Goal: Transaction & Acquisition: Purchase product/service

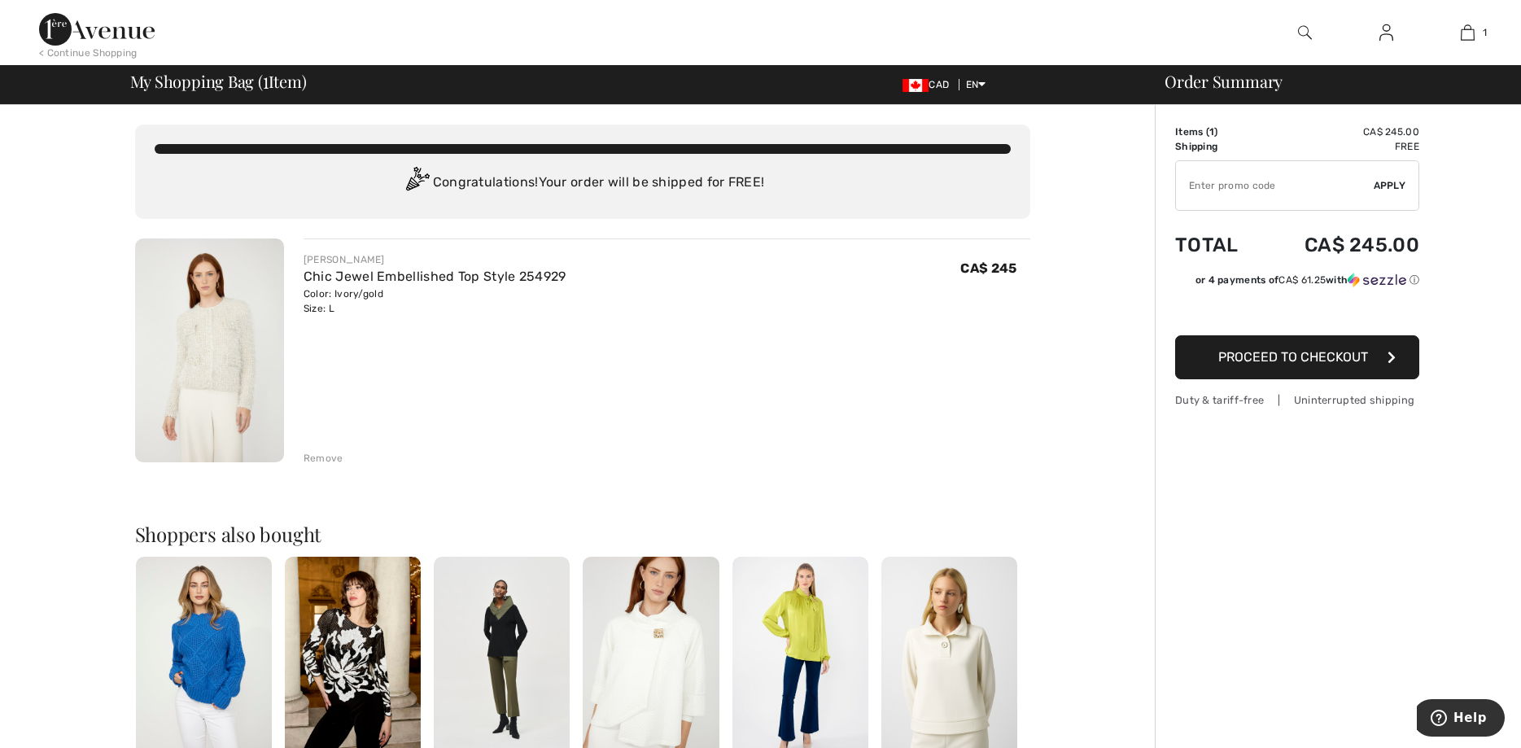
click at [242, 342] on img at bounding box center [209, 350] width 149 height 224
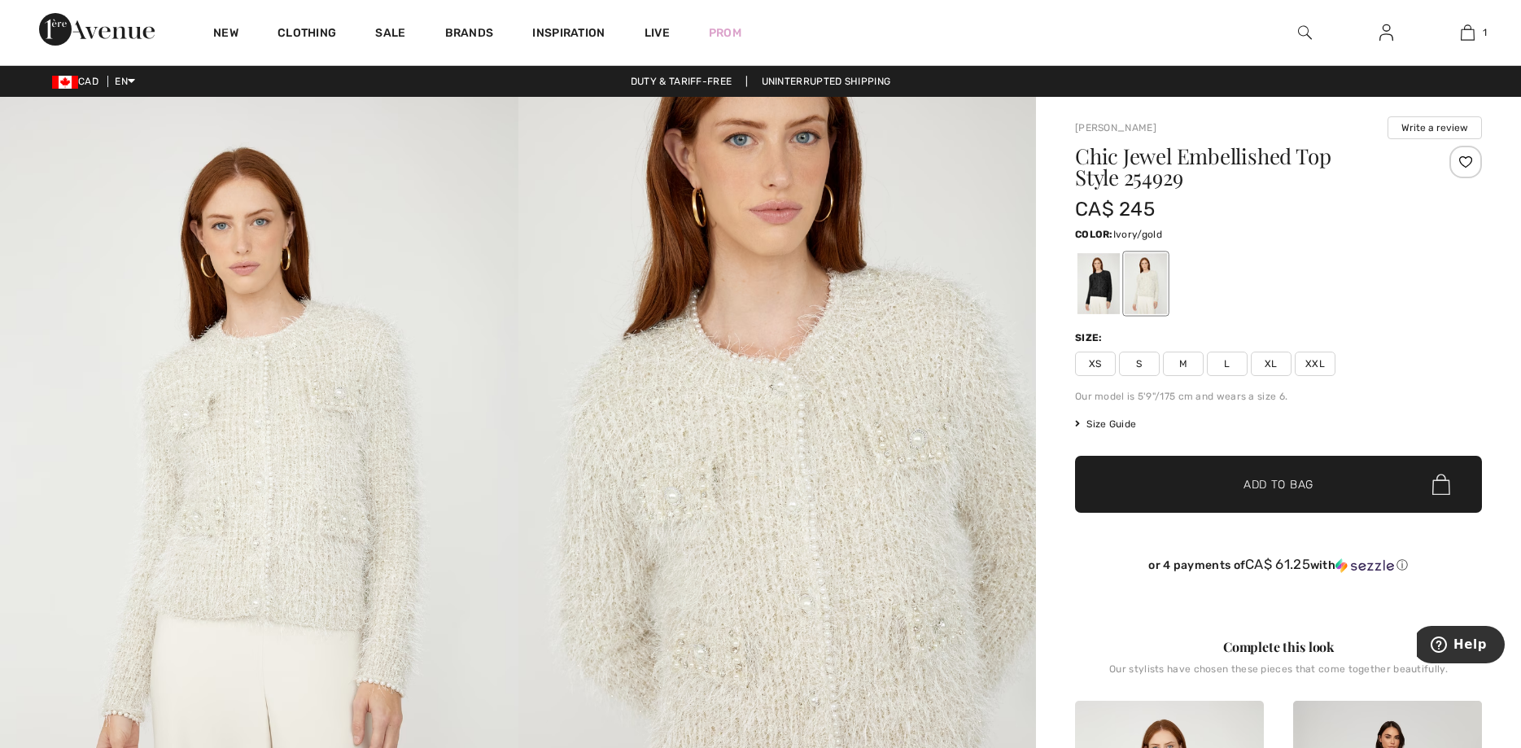
click at [738, 346] on img at bounding box center [777, 485] width 518 height 777
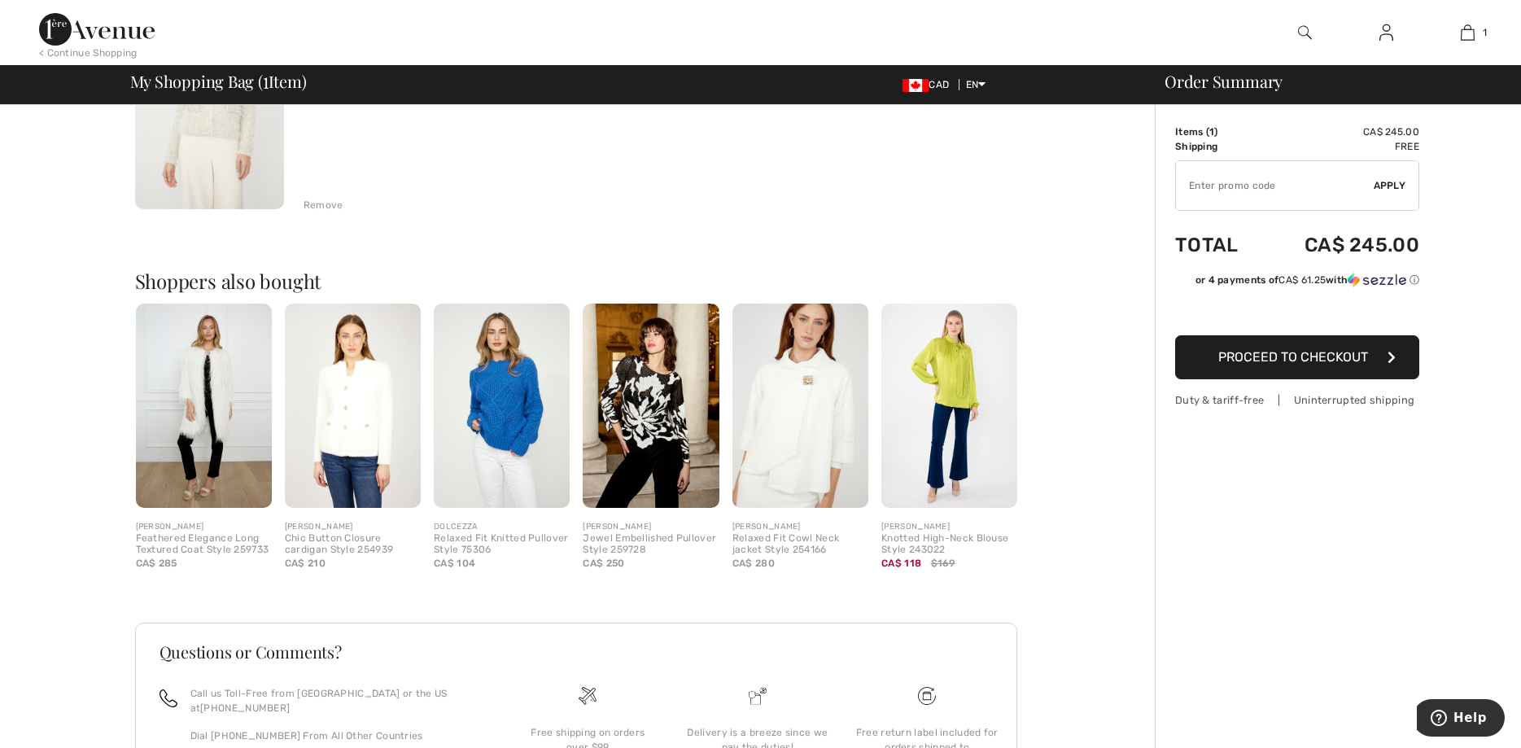
scroll to position [273, 0]
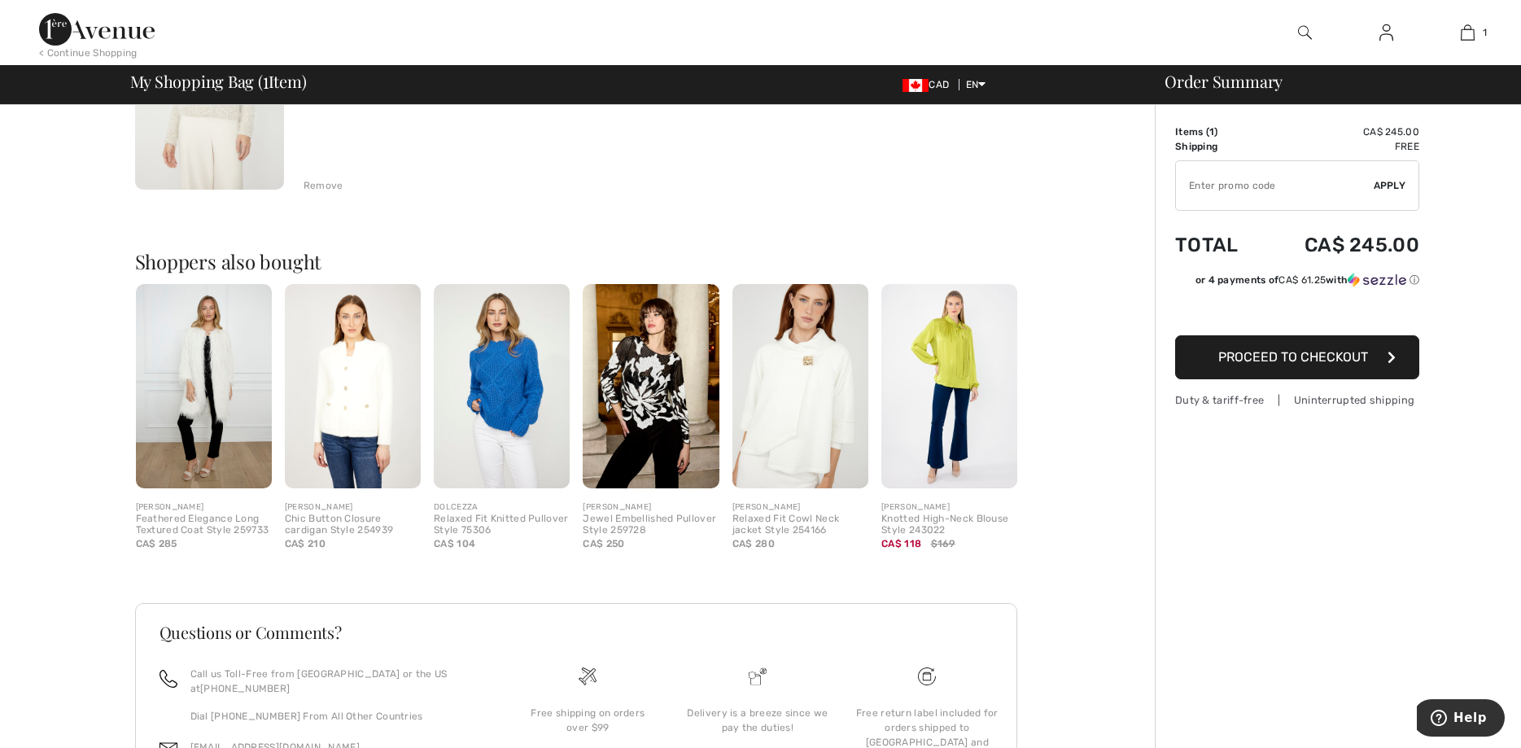
click at [796, 423] on img at bounding box center [801, 386] width 136 height 204
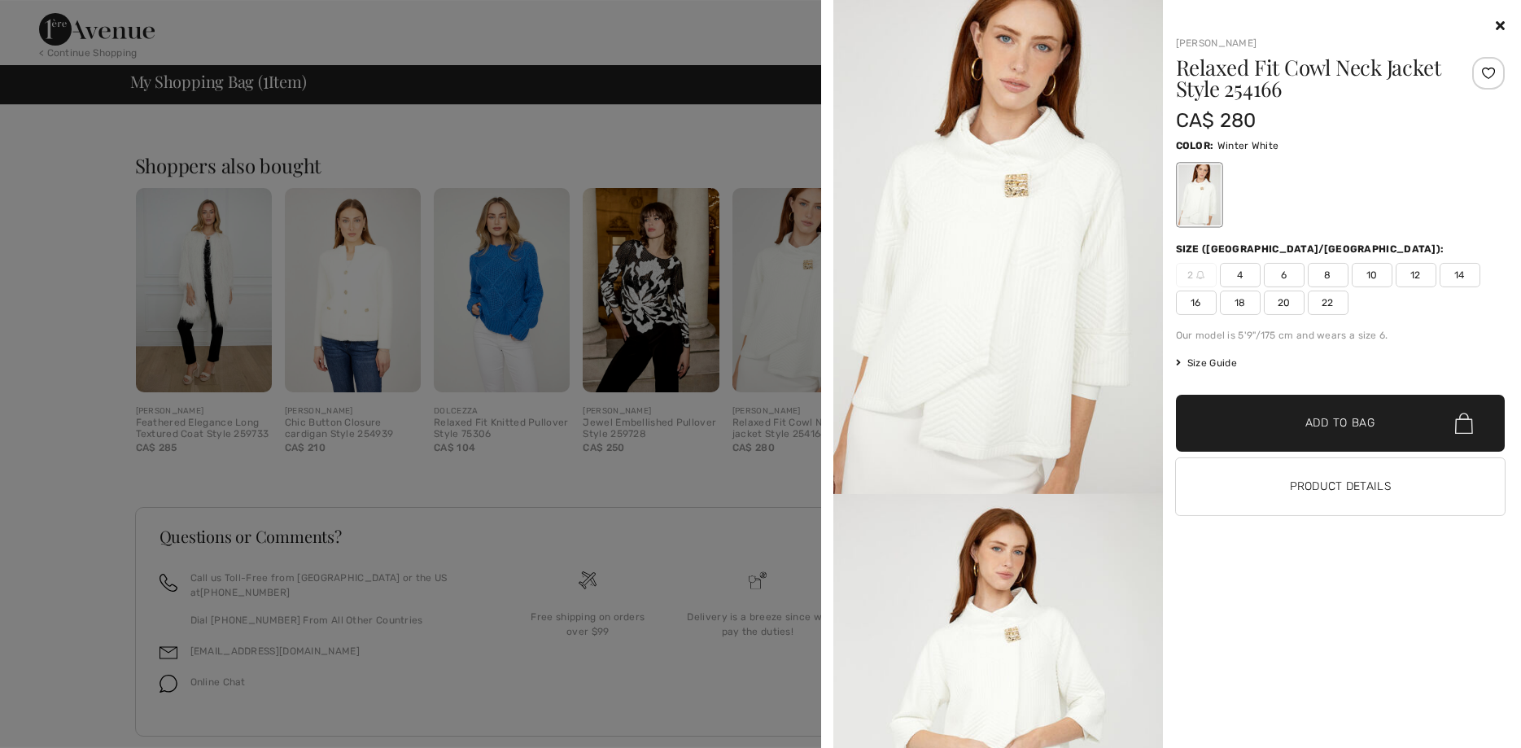
scroll to position [368, 0]
click at [1020, 336] on img at bounding box center [999, 247] width 330 height 494
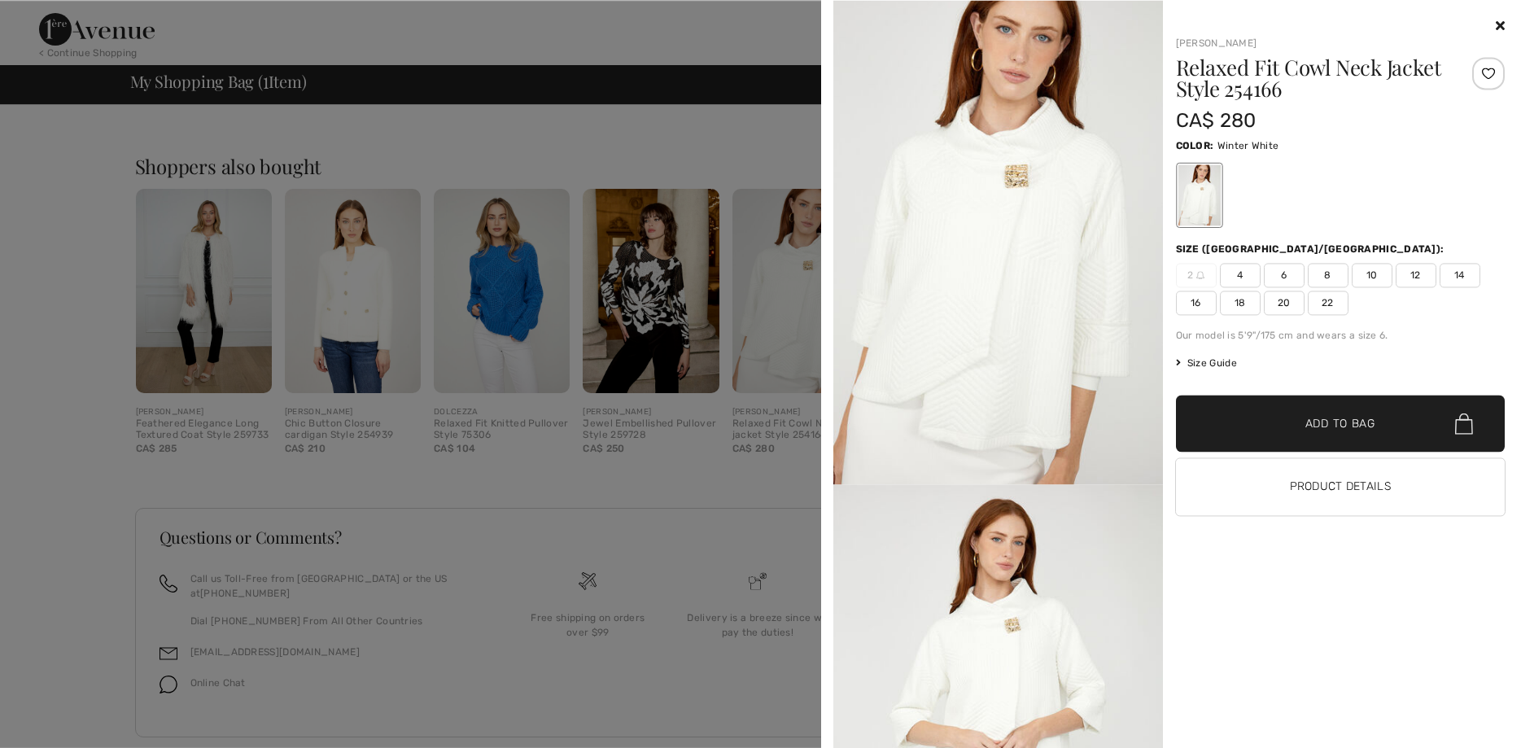
scroll to position [0, 0]
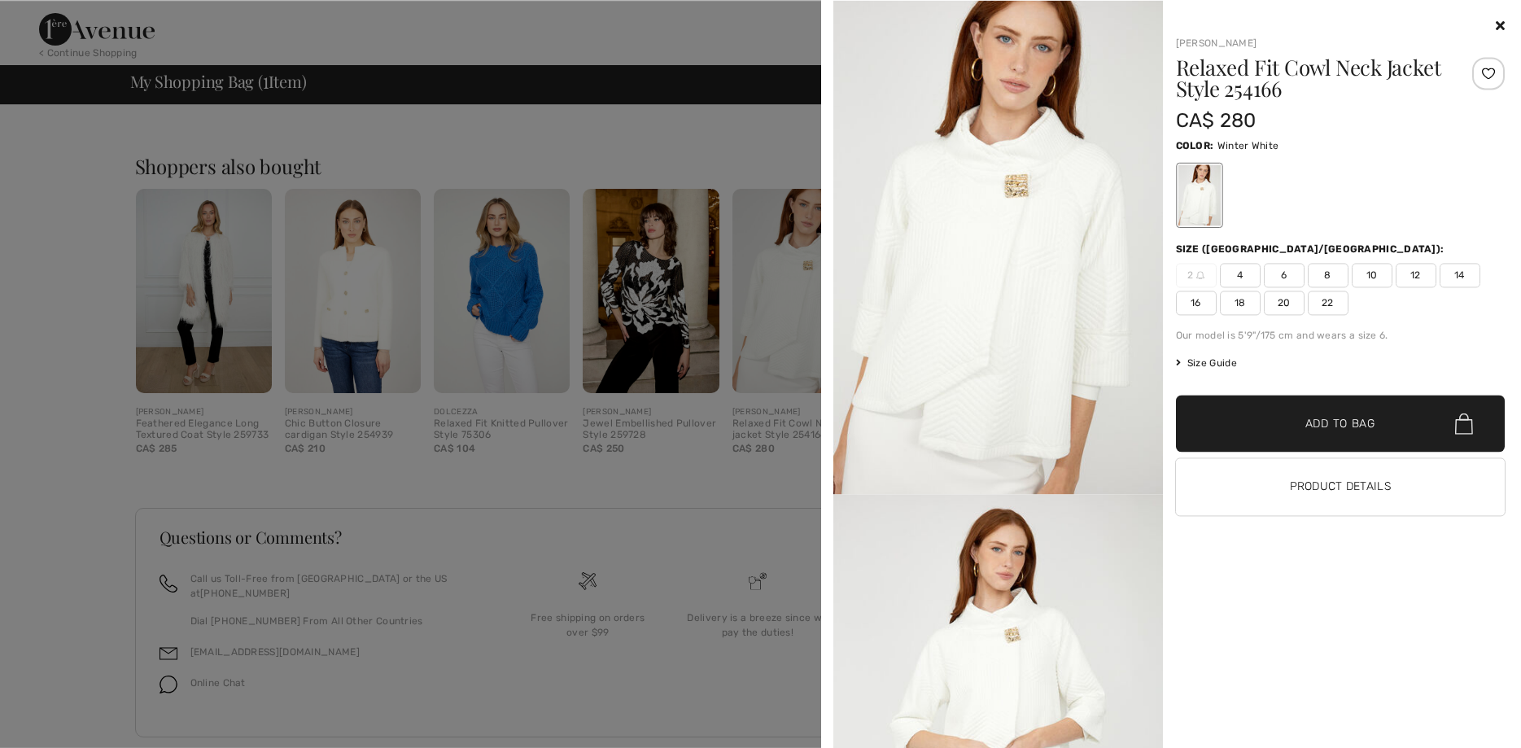
click at [1501, 24] on icon at bounding box center [1500, 25] width 9 height 13
